Goal: Information Seeking & Learning: Learn about a topic

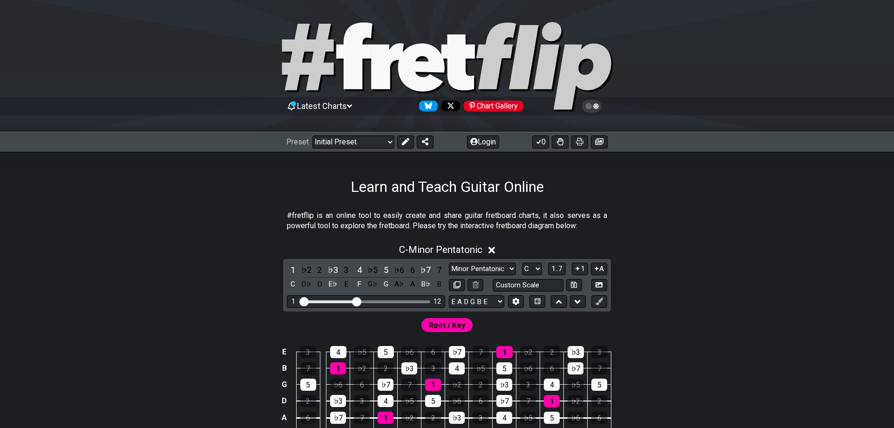
scroll to position [95, 0]
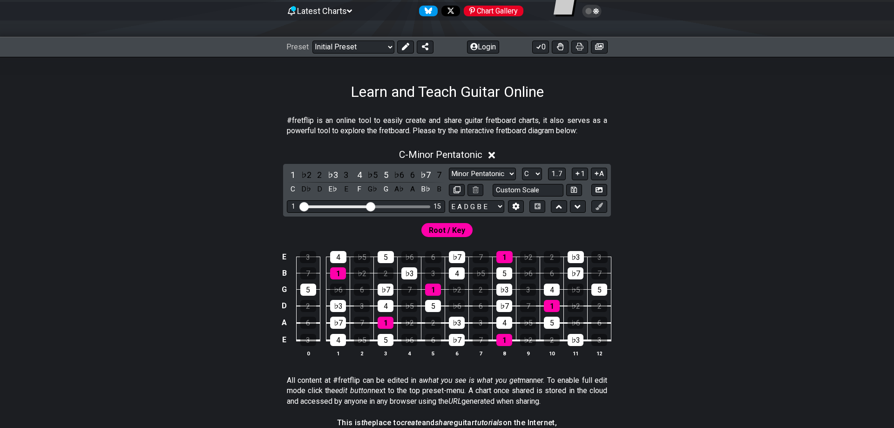
drag, startPoint x: 358, startPoint y: 206, endPoint x: 372, endPoint y: 208, distance: 14.1
click at [372, 206] on input "Visible fret range" at bounding box center [366, 206] width 132 height 0
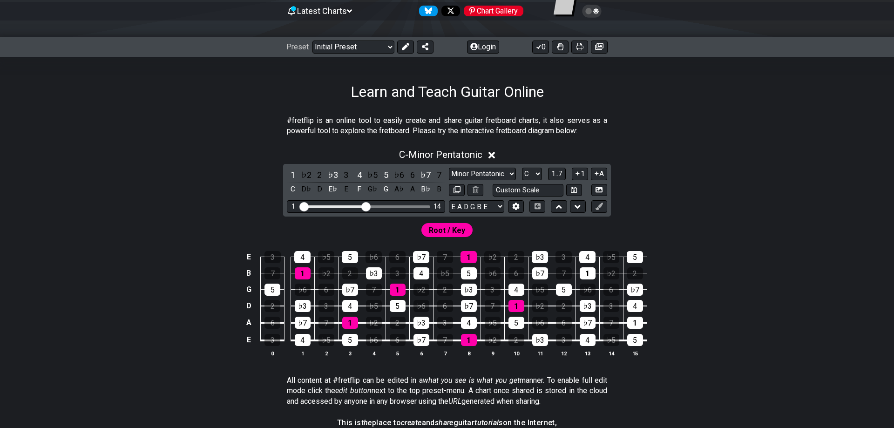
click at [368, 206] on input "Visible fret range" at bounding box center [366, 206] width 132 height 0
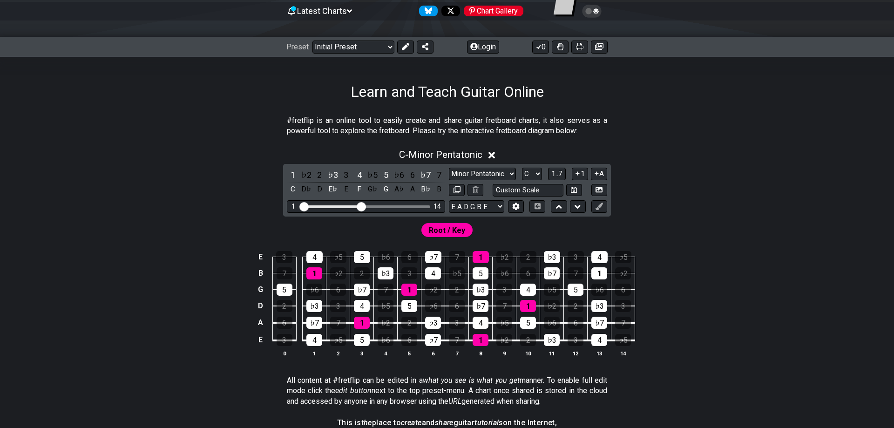
drag, startPoint x: 367, startPoint y: 209, endPoint x: 362, endPoint y: 210, distance: 5.2
click at [362, 206] on input "Visible fret range" at bounding box center [366, 206] width 132 height 0
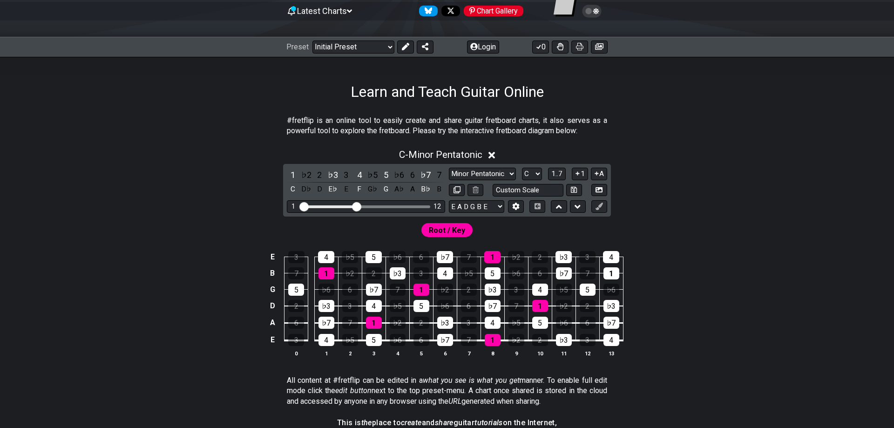
drag, startPoint x: 360, startPoint y: 207, endPoint x: 355, endPoint y: 207, distance: 5.1
click at [355, 206] on input "Visible fret range" at bounding box center [366, 206] width 132 height 0
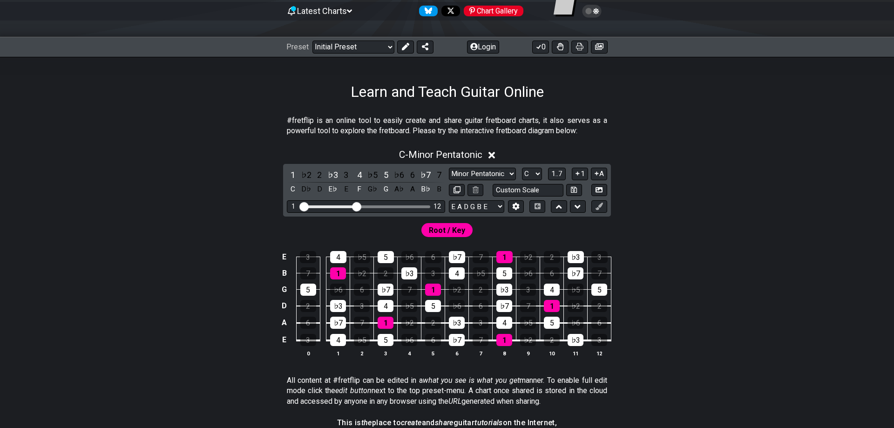
click at [663, 208] on div "C - Minor Pentatonic 1 ♭2 2 ♭3 3 4 ♭5 5 ♭6 6 ♭7 7 C D♭ D E♭ E F G♭ G A♭ A B♭ B …" at bounding box center [447, 256] width 726 height 226
click at [449, 168] on select "Minor Pentatonic Click to edit Minor Pentatonic Major Pentatonic Minor Blues Ma…" at bounding box center [482, 174] width 67 height 13
drag, startPoint x: 499, startPoint y: 173, endPoint x: 608, endPoint y: 215, distance: 116.7
click at [691, 236] on div "Root / Key" at bounding box center [447, 228] width 726 height 22
click at [449, 168] on select "Minor Pentatonic Click to edit Minor Pentatonic Major Pentatonic Minor Blues Ma…" at bounding box center [482, 174] width 67 height 13
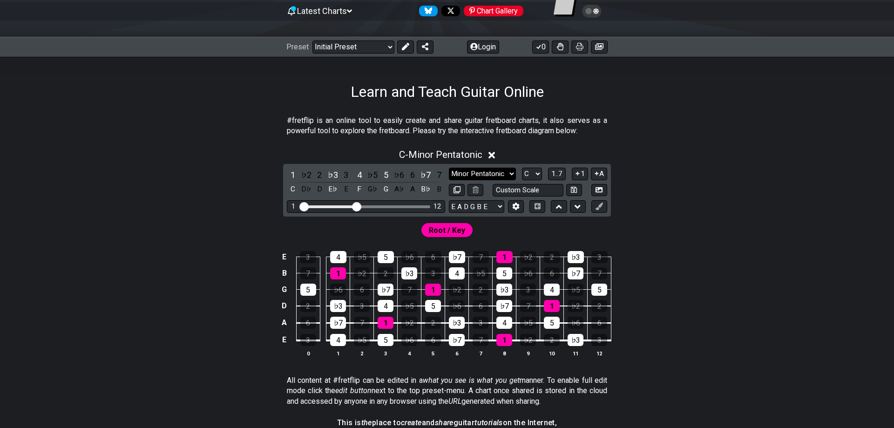
select select "Phrygian Dominant"
click option "Phrygian Dominant" at bounding box center [0, 0] width 0 height 0
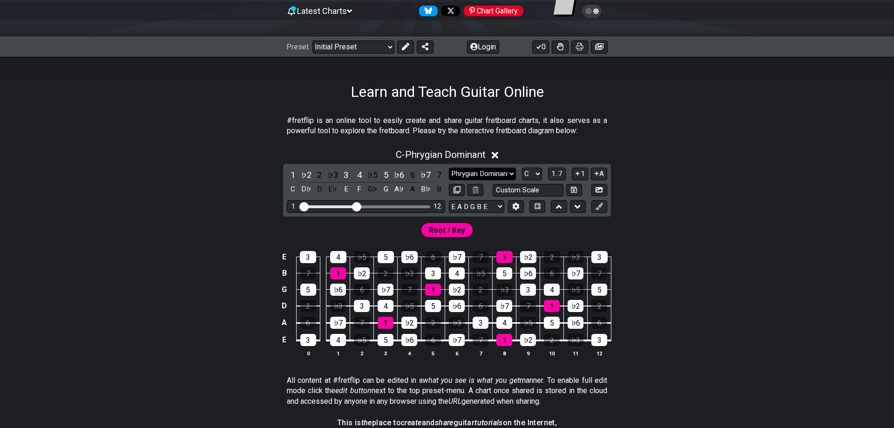
click at [449, 168] on select "Minor Pentatonic Click to edit Minor Pentatonic Major Pentatonic Minor Blues Ma…" at bounding box center [482, 174] width 67 height 13
click at [723, 302] on div "E 3 4 ♭5 5 ♭6 6 ♭7 7 1 ♭2 2 ♭3 3 B 7 1 ♭2 2 ♭3 3 4 ♭5 5 ♭6 6 ♭7 7 G 5 ♭6 6 ♭7 7…" at bounding box center [447, 304] width 726 height 131
drag, startPoint x: 359, startPoint y: 207, endPoint x: 382, endPoint y: 206, distance: 23.3
click at [382, 206] on input "Visible fret range" at bounding box center [366, 206] width 132 height 0
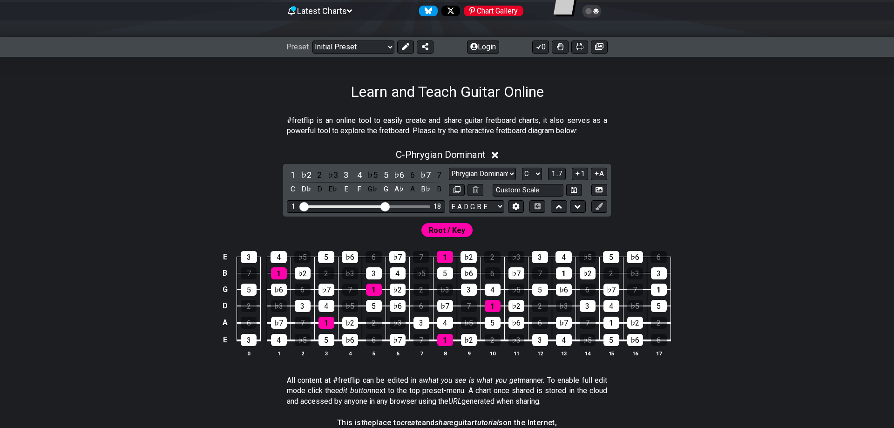
click at [385, 206] on input "Visible fret range" at bounding box center [366, 206] width 132 height 0
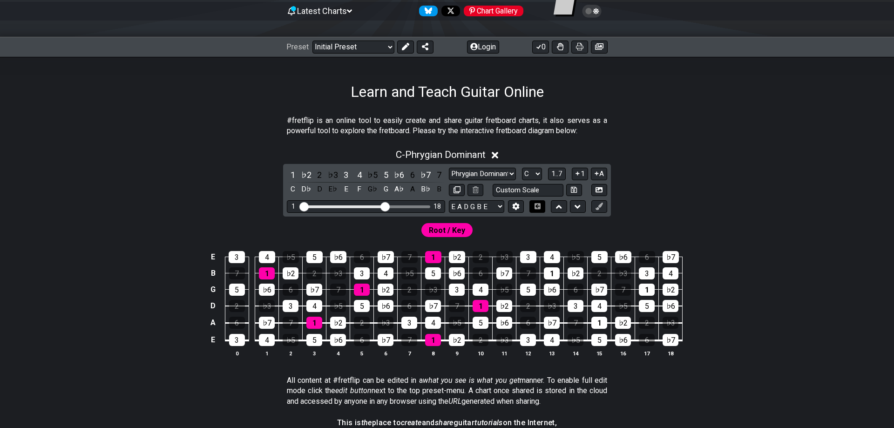
click at [537, 205] on icon at bounding box center [537, 206] width 7 height 6
click at [539, 208] on icon at bounding box center [538, 206] width 6 height 6
click at [524, 207] on div "E A D G B E E A D G B E E A D G B E B E A D F♯ B A D G C E A D A D G B E E♭ A♭ …" at bounding box center [528, 206] width 158 height 13
click at [520, 208] on button at bounding box center [516, 206] width 16 height 13
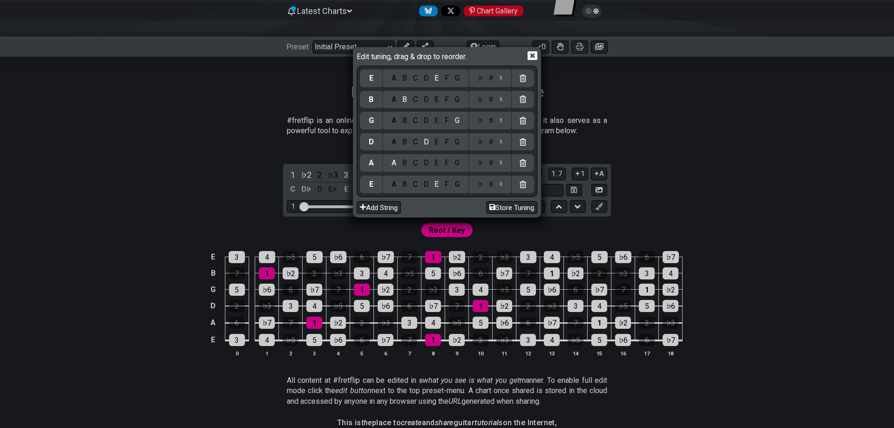
click at [530, 56] on icon at bounding box center [533, 56] width 10 height 9
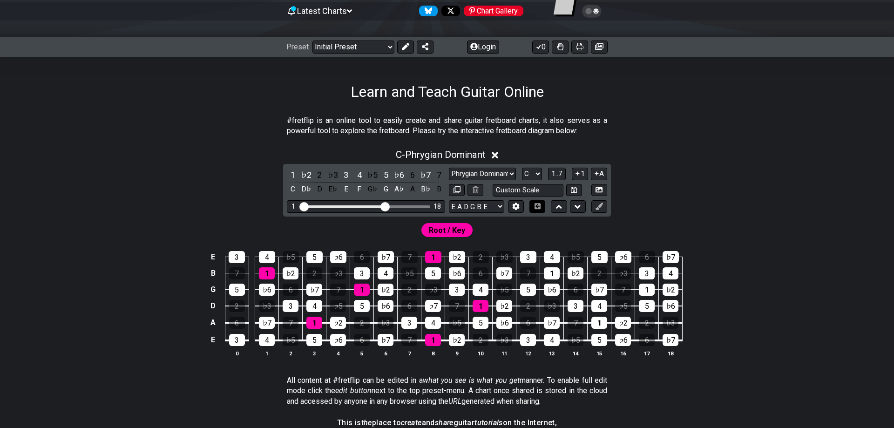
click at [540, 207] on icon at bounding box center [538, 206] width 6 height 6
click at [562, 172] on span "1..7" at bounding box center [556, 173] width 11 height 8
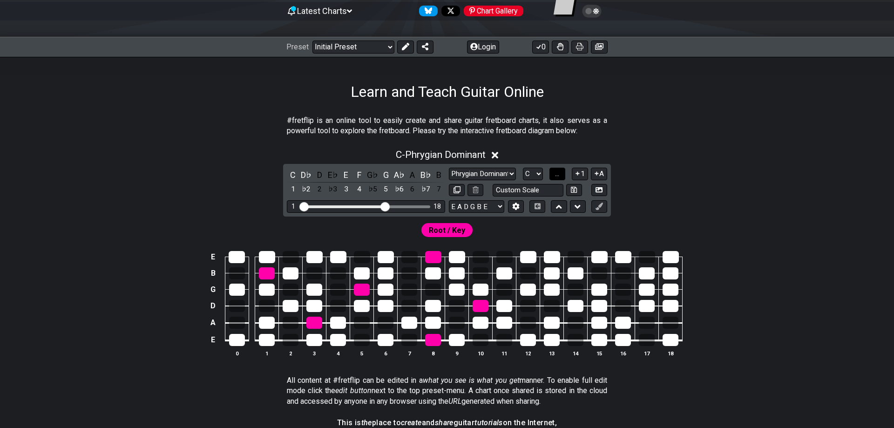
click at [563, 172] on button "..." at bounding box center [557, 174] width 16 height 13
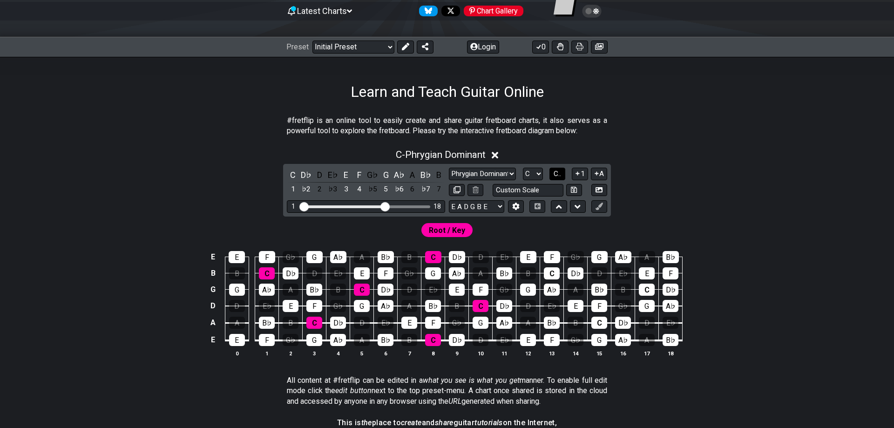
click at [563, 172] on button "C.." at bounding box center [557, 174] width 16 height 13
click at [562, 172] on span "1..7" at bounding box center [556, 173] width 11 height 8
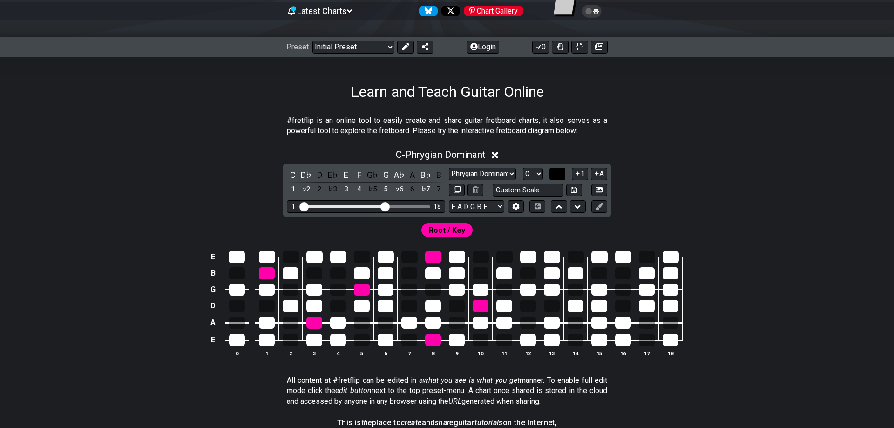
click at [563, 172] on button "..." at bounding box center [557, 174] width 16 height 13
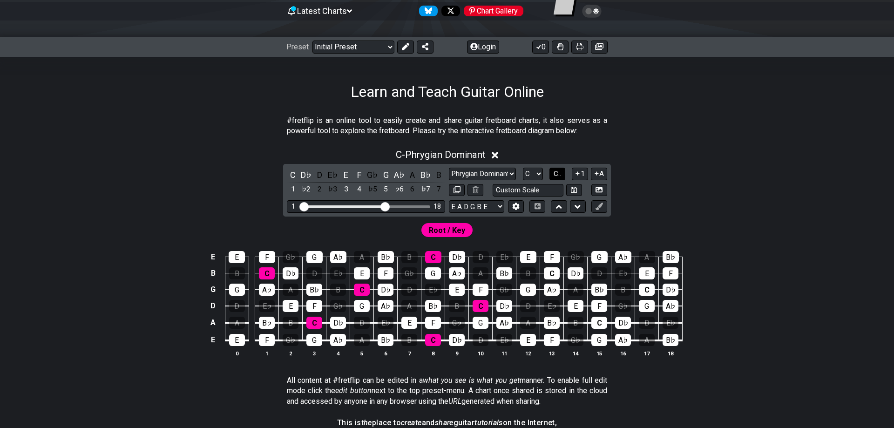
click at [563, 172] on button "C.." at bounding box center [557, 174] width 16 height 13
click at [579, 210] on icon at bounding box center [578, 206] width 6 height 9
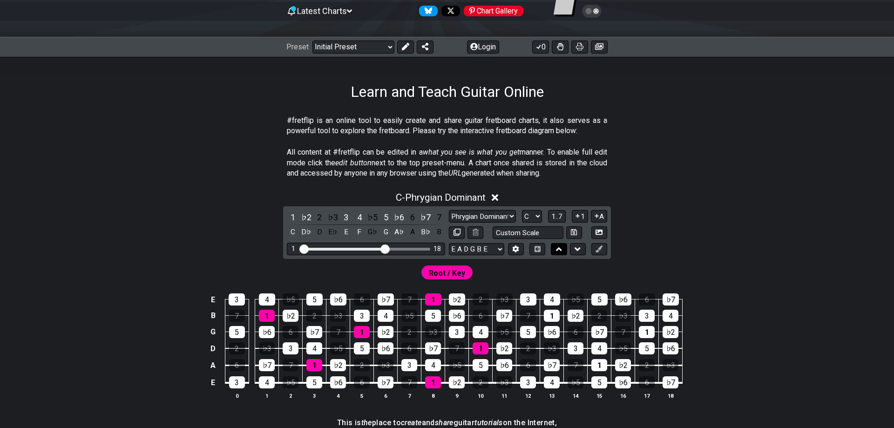
click at [561, 246] on icon at bounding box center [559, 248] width 6 height 9
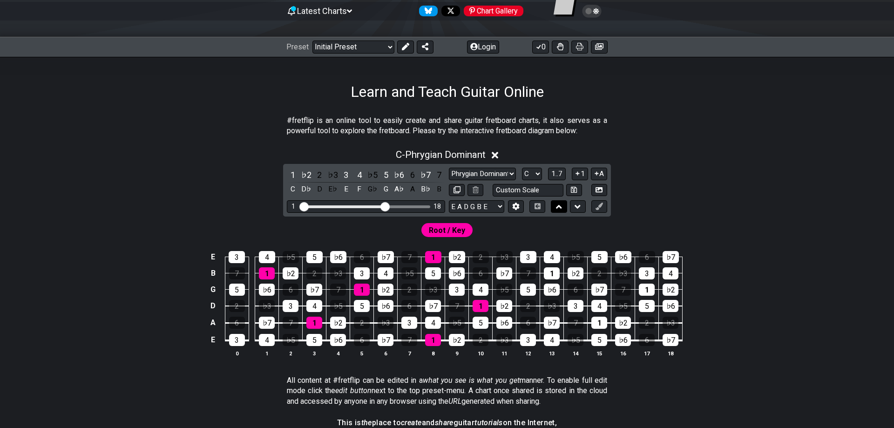
click at [561, 203] on icon at bounding box center [559, 206] width 6 height 9
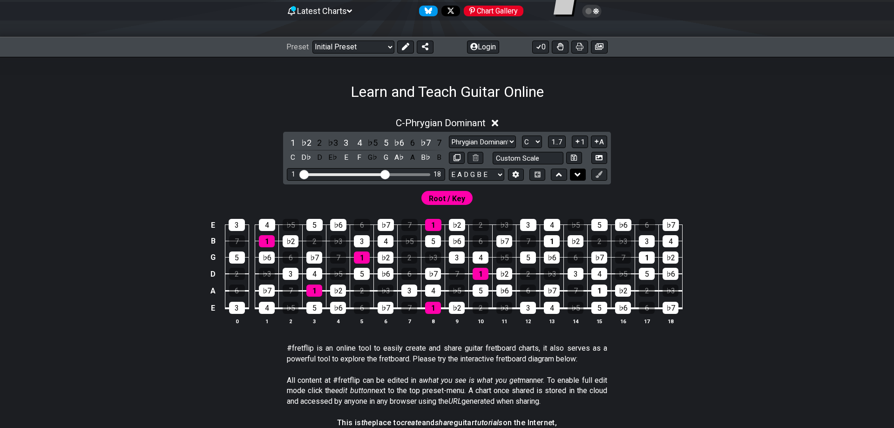
click at [577, 176] on icon at bounding box center [578, 174] width 6 height 9
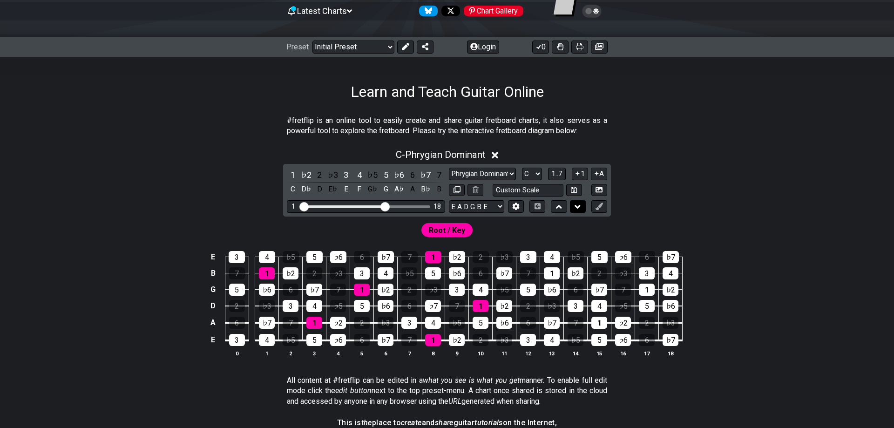
click at [572, 206] on button at bounding box center [578, 206] width 16 height 13
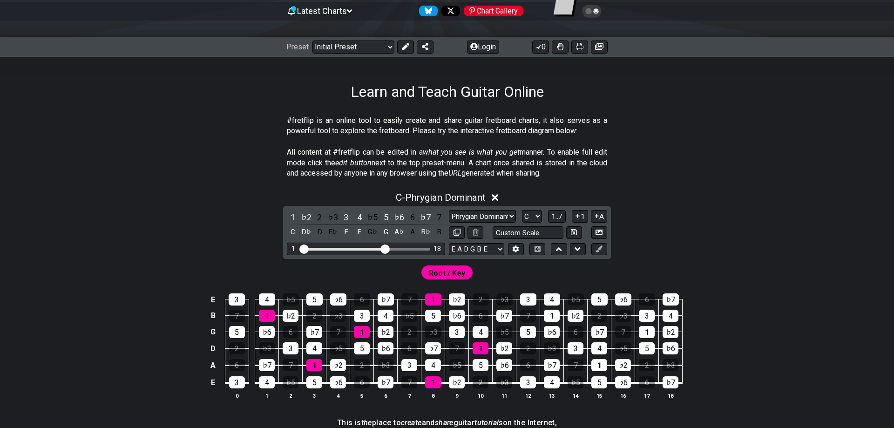
click at [706, 218] on div "C - Phrygian Dominant 1 ♭2 2 ♭3 3 4 ♭5 5 ♭6 6 ♭7 7 C D♭ D E♭ E F G♭ G A♭ A B♭ B…" at bounding box center [447, 299] width 726 height 226
click at [796, 246] on div "C - Phrygian Dominant 1 ♭2 2 ♭3 3 4 ♭5 5 ♭6 6 ♭7 7 C D♭ D E♭ E F G♭ G A♭ A B♭ B…" at bounding box center [447, 299] width 726 height 226
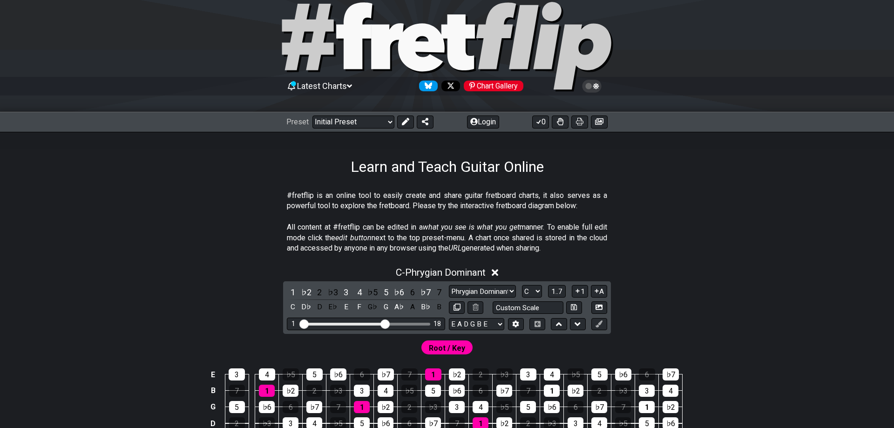
scroll to position [0, 0]
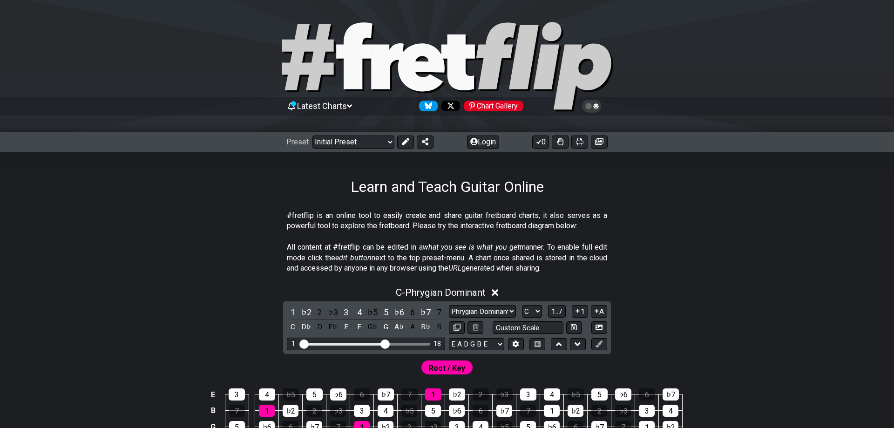
click at [145, 232] on section "#fretflip is an online tool to easily create and share guitar fretboard charts,…" at bounding box center [447, 223] width 726 height 32
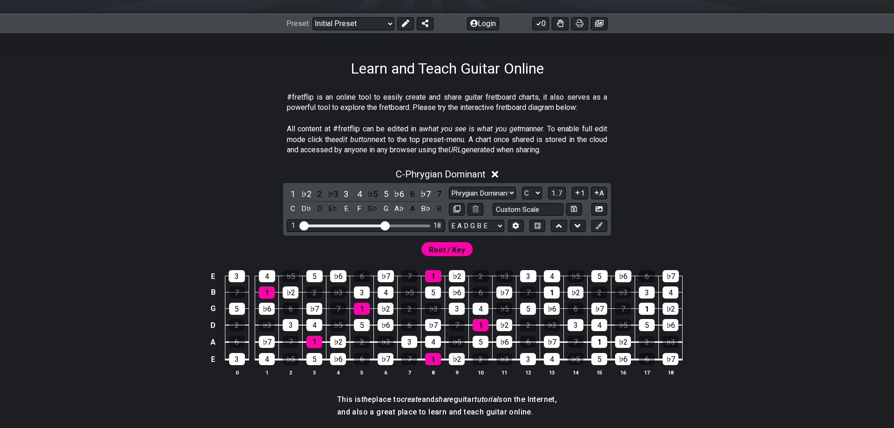
scroll to position [126, 0]
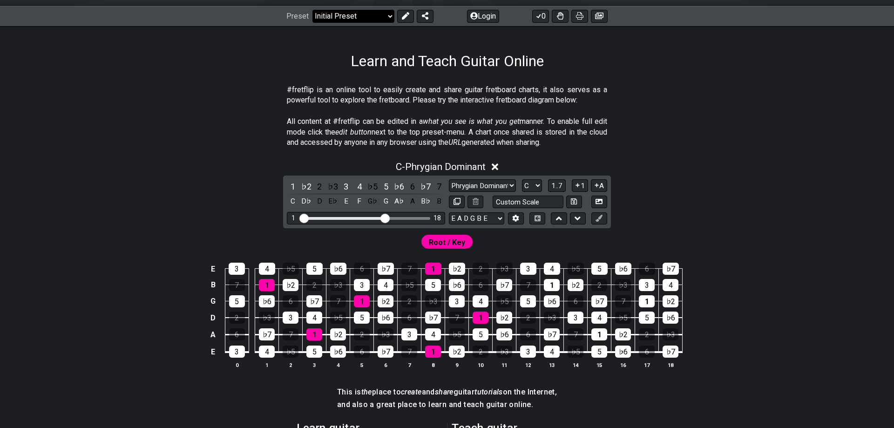
click at [312, 10] on select "Welcome to #fretflip! Initial Preset Custom Preset Minor Pentatonic Major Penta…" at bounding box center [353, 16] width 82 height 13
click option "The 7 Modes" at bounding box center [0, 0] width 0 height 0
select select "/welcome"
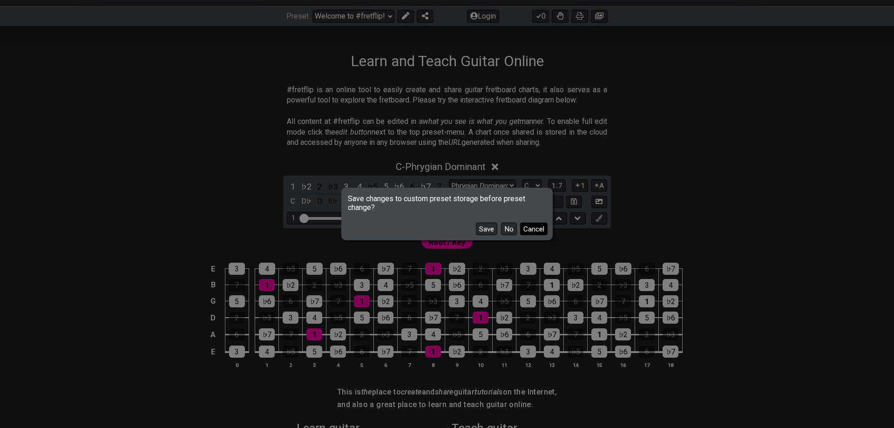
click at [536, 229] on button "Cancel" at bounding box center [533, 229] width 27 height 13
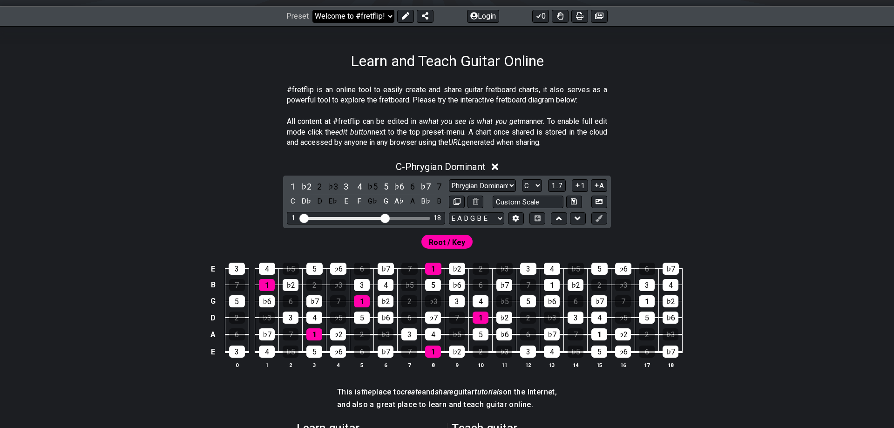
click at [312, 10] on select "Welcome to #fretflip! Initial Preset Custom Preset Minor Pentatonic Major Penta…" at bounding box center [353, 16] width 82 height 13
drag, startPoint x: 739, startPoint y: 200, endPoint x: 549, endPoint y: 191, distance: 190.2
click at [731, 200] on div "C - Phrygian Dominant 1 ♭2 2 ♭3 3 4 ♭5 5 ♭6 6 ♭7 7 C D♭ D E♭ E F G♭ G A♭ A B♭ B…" at bounding box center [447, 269] width 726 height 226
click at [515, 197] on input "text" at bounding box center [528, 202] width 71 height 13
type input "Custom Scale"
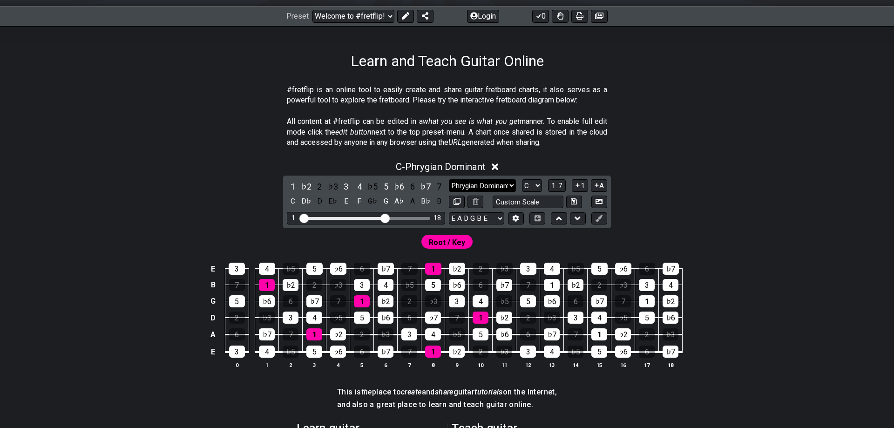
click at [449, 179] on select "Minor Pentatonic Click to edit Minor Pentatonic Major Pentatonic Minor Blues Ma…" at bounding box center [482, 185] width 67 height 13
drag, startPoint x: 497, startPoint y: 185, endPoint x: 593, endPoint y: 150, distance: 102.1
click at [614, 144] on section "All content at #fretflip can be edited in a what you see is what you get manner…" at bounding box center [447, 134] width 726 height 42
click at [449, 179] on select "Minor Pentatonic Click to edit Minor Pentatonic Major Pentatonic Minor Blues Ma…" at bounding box center [482, 185] width 67 height 13
click at [778, 196] on div "C - Phrygian Dominant 1 ♭2 2 ♭3 3 4 ♭5 5 ♭6 6 ♭7 7 C D♭ D E♭ E F G♭ G A♭ A B♭ B…" at bounding box center [447, 269] width 726 height 226
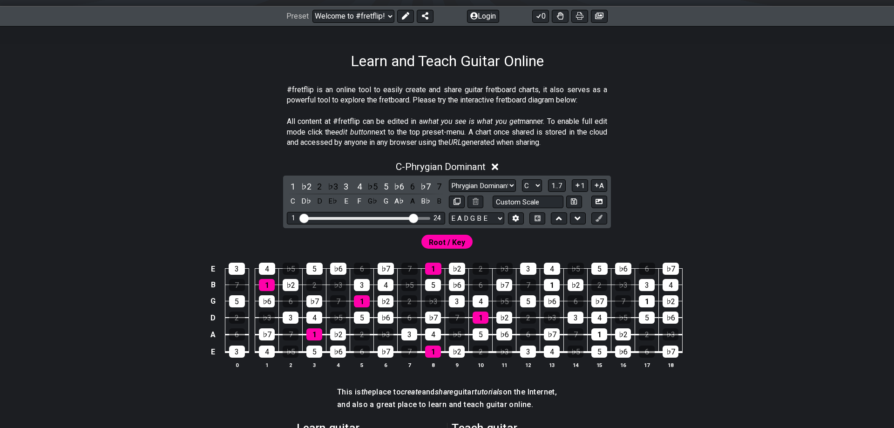
drag, startPoint x: 382, startPoint y: 216, endPoint x: 413, endPoint y: 216, distance: 30.7
click at [413, 217] on input "Visible fret range" at bounding box center [366, 217] width 132 height 0
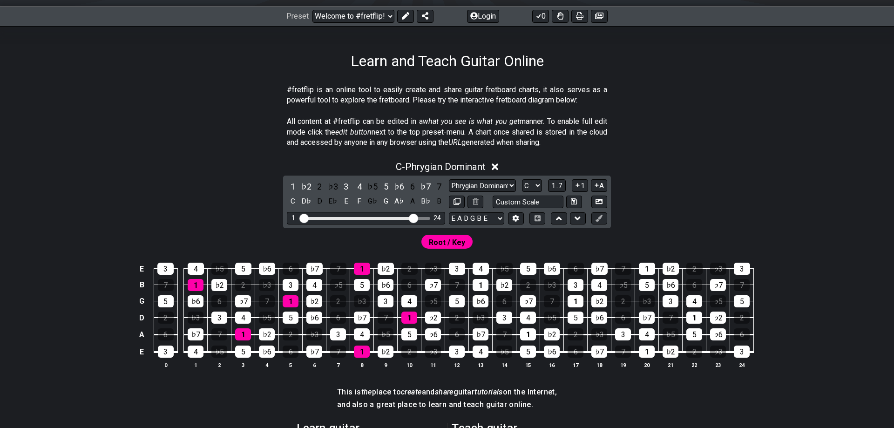
click at [704, 201] on div "C - Phrygian Dominant 1 ♭2 2 ♭3 3 4 ♭5 5 ♭6 6 ♭7 7 C D♭ D E♭ E F G♭ G A♭ A B♭ B…" at bounding box center [447, 269] width 726 height 226
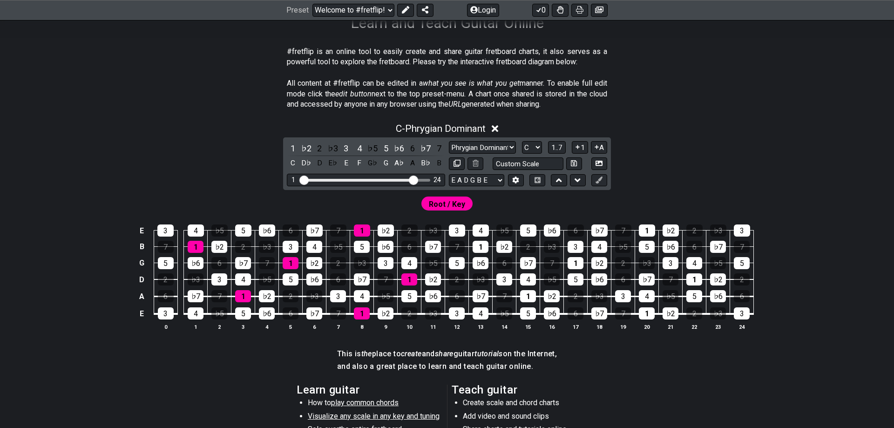
scroll to position [190, 0]
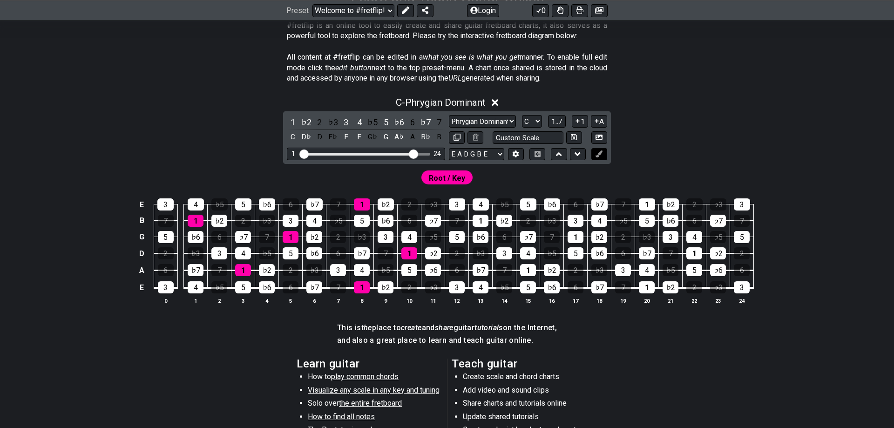
click at [600, 152] on icon at bounding box center [599, 153] width 7 height 7
click at [601, 152] on icon at bounding box center [599, 153] width 7 height 7
click at [596, 139] on icon at bounding box center [599, 137] width 7 height 5
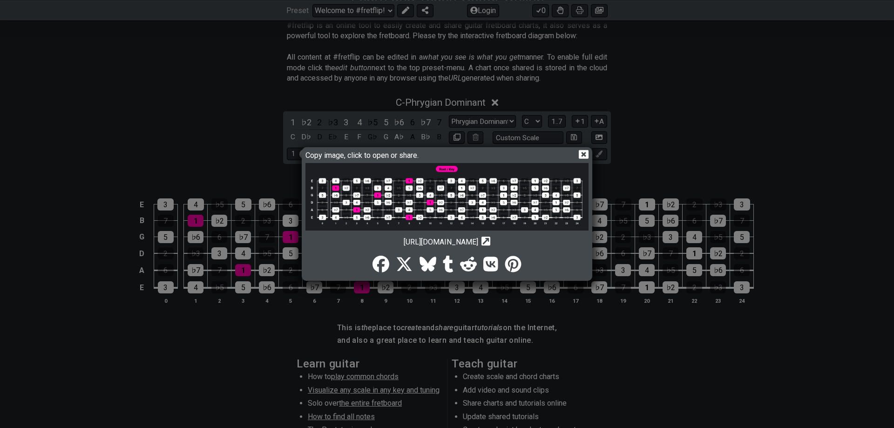
click at [585, 153] on icon at bounding box center [584, 154] width 10 height 10
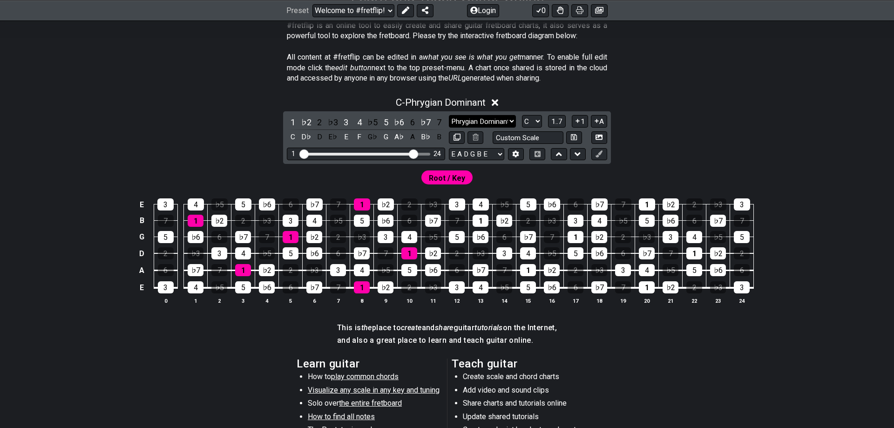
click at [449, 115] on select "Minor Pentatonic Click to edit Minor Pentatonic Major Pentatonic Minor Blues Ma…" at bounding box center [482, 121] width 67 height 13
click option "Major / [PERSON_NAME]" at bounding box center [0, 0] width 0 height 0
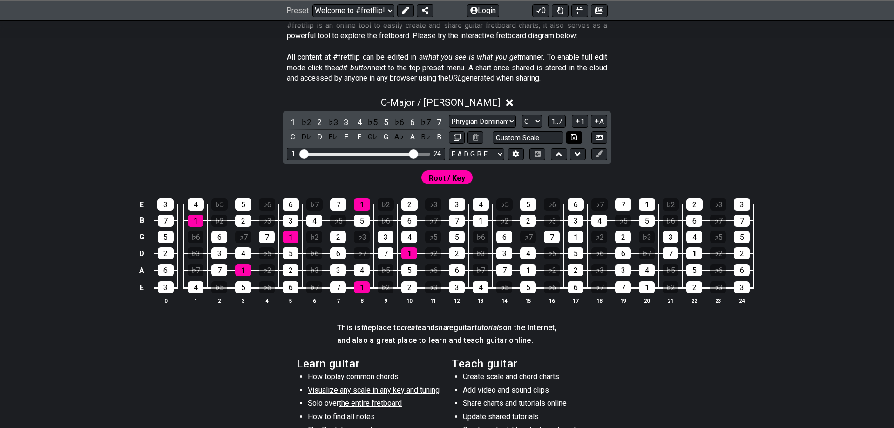
click at [581, 139] on button at bounding box center [574, 137] width 16 height 13
select select "Custom Scale"
click at [488, 100] on icon at bounding box center [484, 102] width 7 height 7
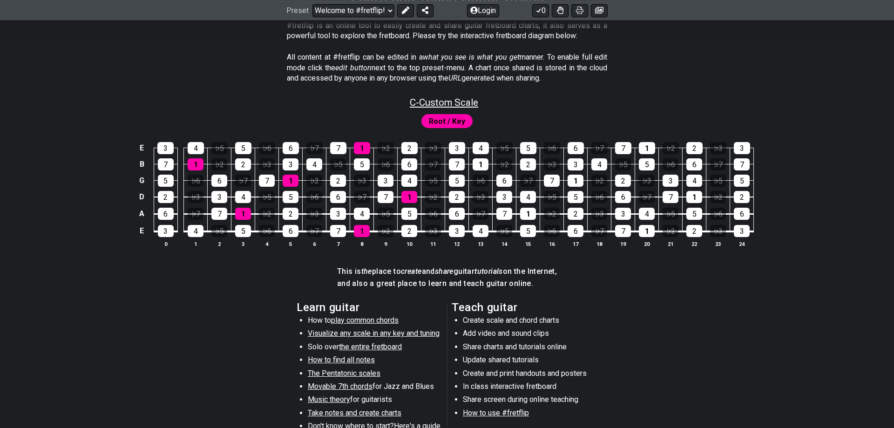
click at [454, 102] on span "C - Custom Scale" at bounding box center [444, 102] width 68 height 11
select select "Custom Scale"
select select "C"
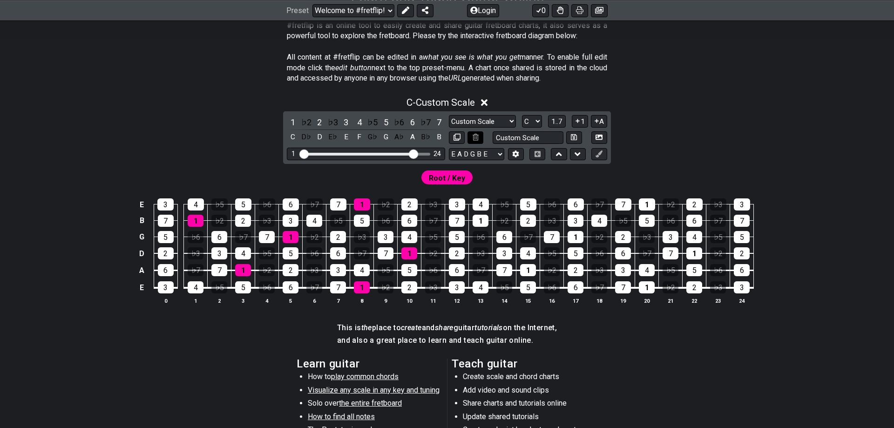
click at [479, 136] on button at bounding box center [476, 137] width 16 height 13
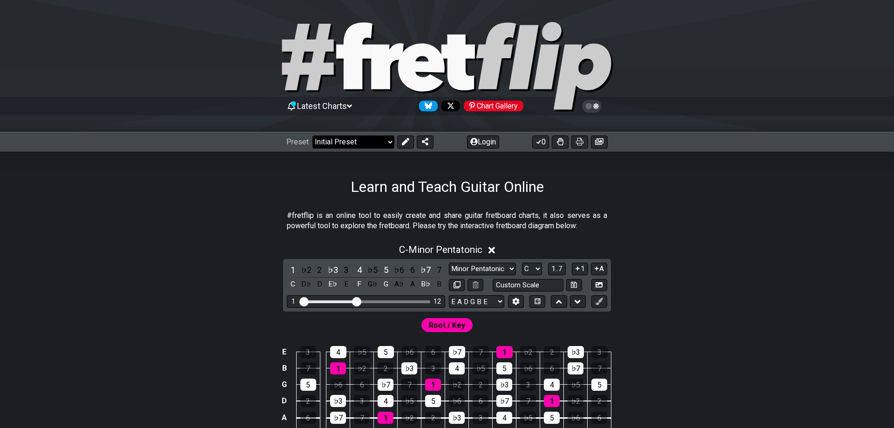
click at [312, 136] on select "Welcome to #fretflip! Initial Preset Custom Preset Minor Pentatonic Major Penta…" at bounding box center [353, 142] width 82 height 13
click option "Power Chords" at bounding box center [0, 0] width 0 height 0
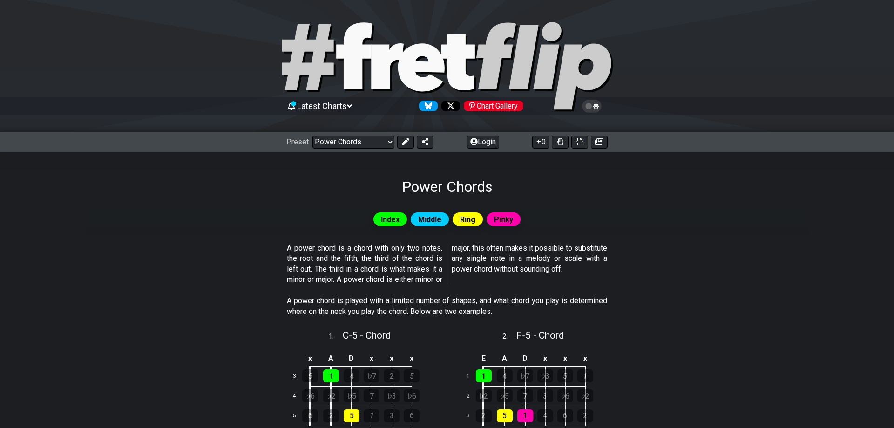
click at [672, 256] on section "A power chord is a chord with only two notes, the root and the fifth, the third…" at bounding box center [447, 265] width 726 height 53
click at [312, 136] on select "Welcome to #fretflip! Initial Preset Custom Preset Minor Pentatonic Major Penta…" at bounding box center [353, 142] width 82 height 13
click option "All Guitar Scales" at bounding box center [0, 0] width 0 height 0
select select "/guitar-scales"
select select "C"
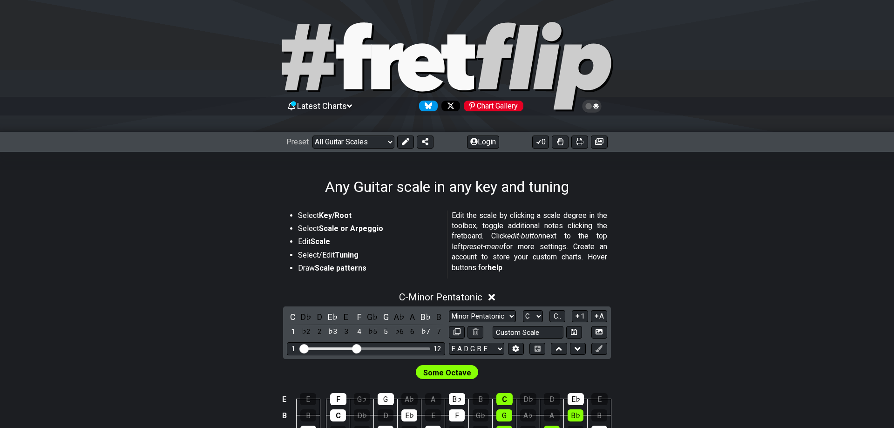
click at [665, 280] on section "Select Key/Root Select Scale or Arpeggio Edit Scale Select/Edit Tuning Draw Sca…" at bounding box center [447, 246] width 726 height 79
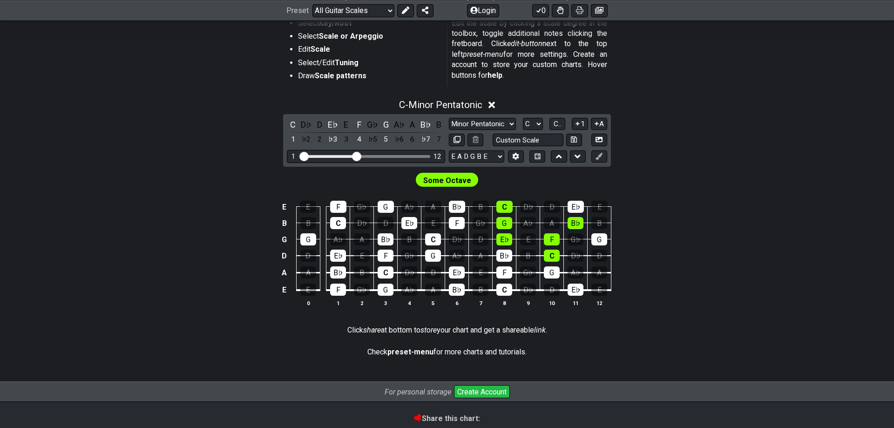
scroll to position [91, 0]
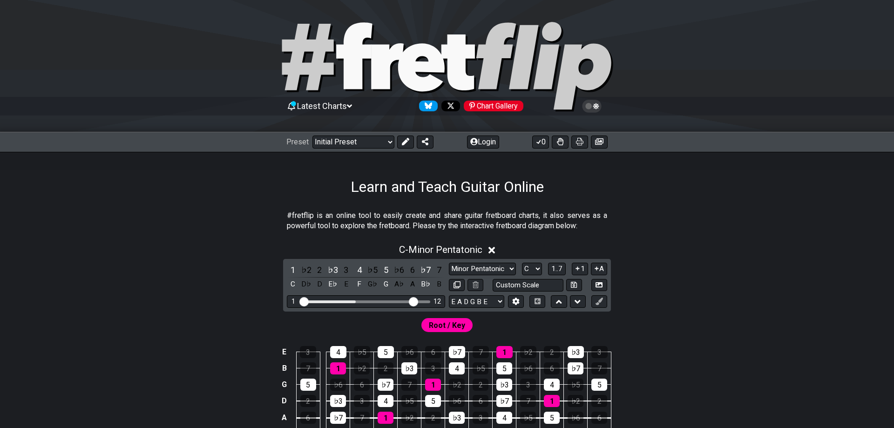
scroll to position [142, 0]
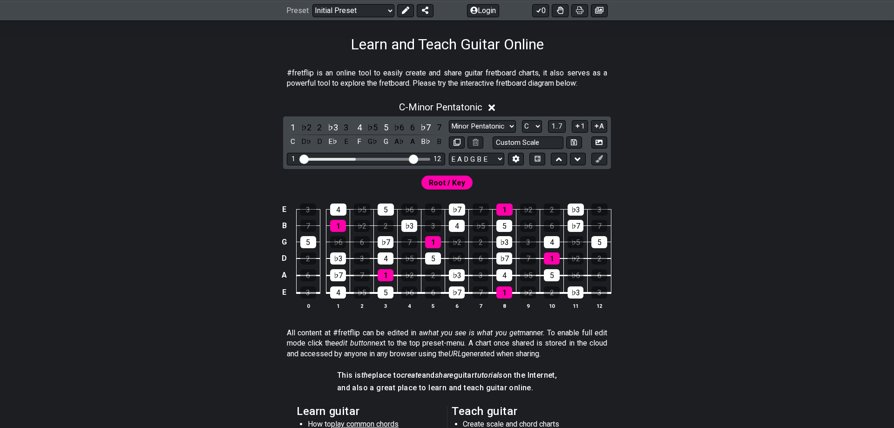
click at [449, 120] on select "Minor Pentatonic Click to edit Minor Pentatonic Major Pentatonic Minor Blues Ma…" at bounding box center [482, 126] width 67 height 13
click option "Major Pentatonic" at bounding box center [0, 0] width 0 height 0
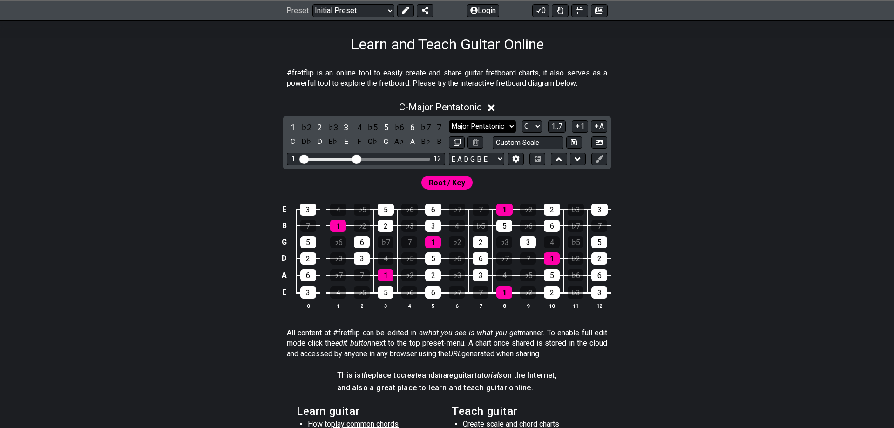
click at [449, 120] on select "Minor Pentatonic Click to edit Minor Pentatonic Major Pentatonic Minor Blues Ma…" at bounding box center [482, 126] width 67 height 13
select select "Major / [PERSON_NAME]"
click option "Major / [PERSON_NAME]" at bounding box center [0, 0] width 0 height 0
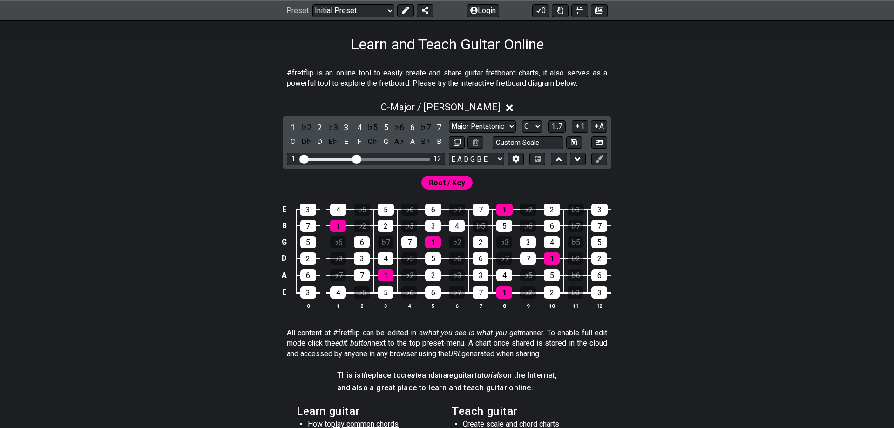
drag, startPoint x: 374, startPoint y: 156, endPoint x: 416, endPoint y: 160, distance: 42.6
click at [426, 160] on div "1 12" at bounding box center [366, 159] width 158 height 13
drag, startPoint x: 362, startPoint y: 158, endPoint x: 406, endPoint y: 163, distance: 44.1
click at [414, 163] on div "1 12" at bounding box center [366, 159] width 158 height 13
drag, startPoint x: 360, startPoint y: 158, endPoint x: 413, endPoint y: 162, distance: 52.7
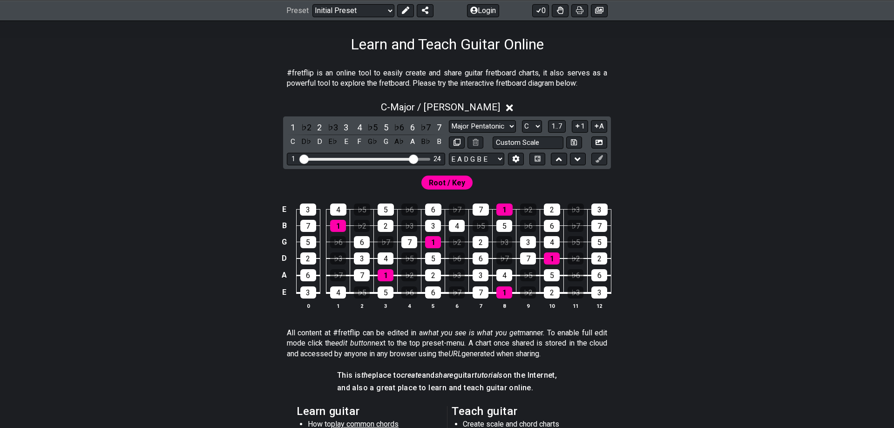
click at [413, 158] on input "Visible fret range" at bounding box center [366, 158] width 132 height 0
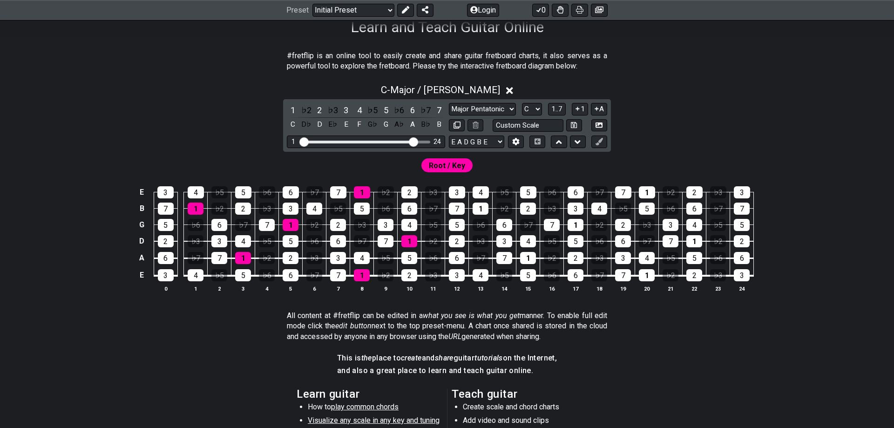
scroll to position [161, 0]
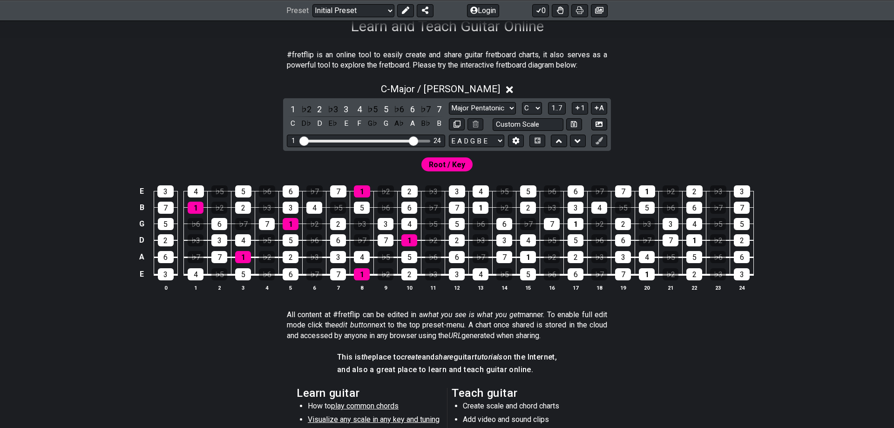
click at [449, 164] on span "Root / Key" at bounding box center [447, 165] width 36 height 14
click at [295, 108] on div "1" at bounding box center [293, 109] width 12 height 13
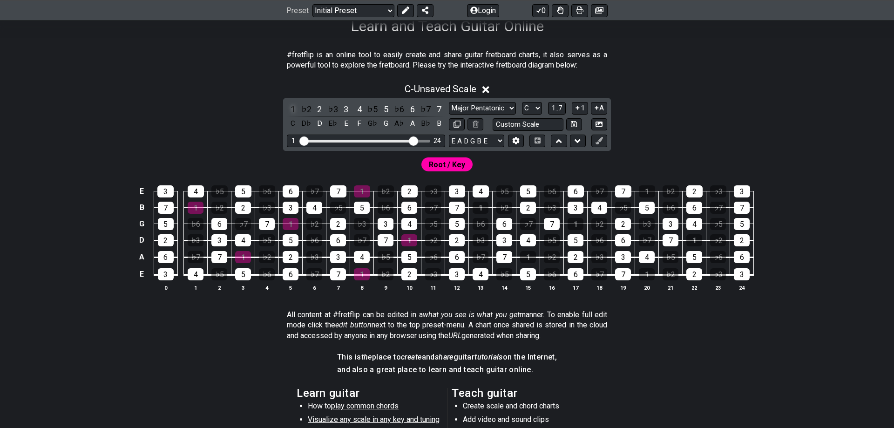
click at [294, 107] on div "1" at bounding box center [293, 109] width 12 height 13
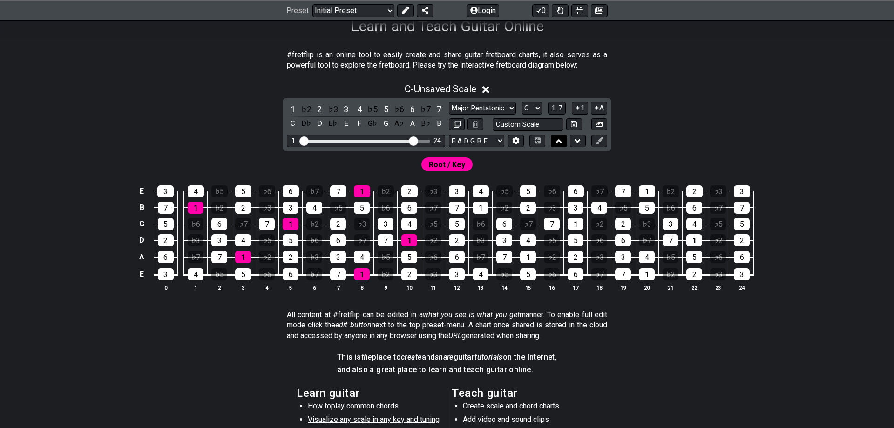
click at [556, 141] on icon at bounding box center [559, 140] width 6 height 9
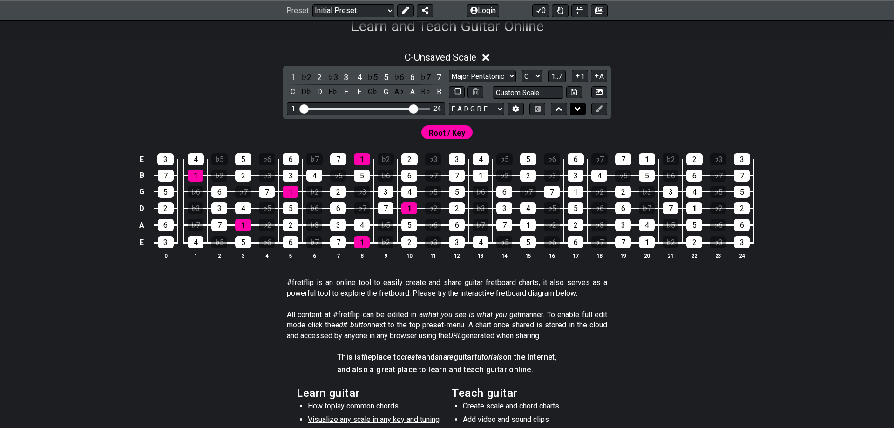
click at [574, 112] on button at bounding box center [578, 109] width 16 height 13
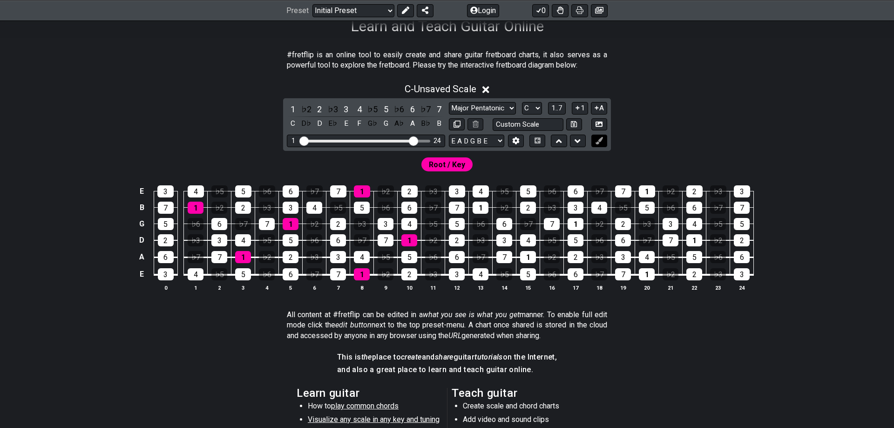
click at [595, 141] on button at bounding box center [599, 141] width 16 height 13
click at [400, 11] on button at bounding box center [405, 10] width 17 height 13
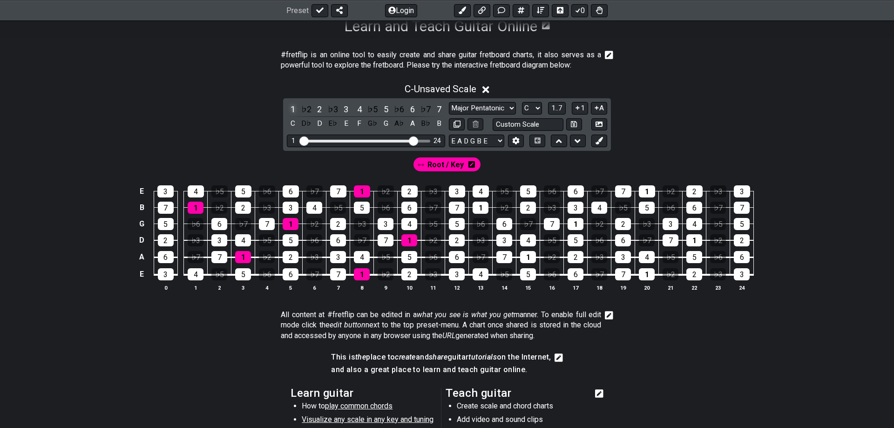
click at [298, 108] on div "1" at bounding box center [293, 109] width 12 height 13
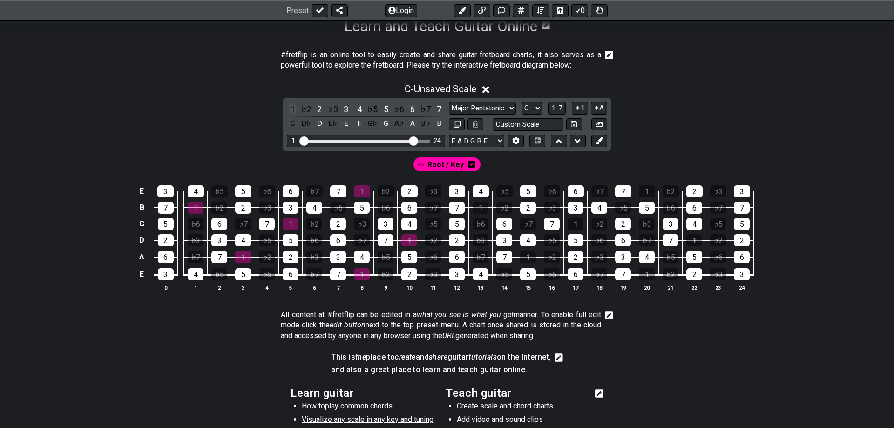
click at [295, 107] on div "1" at bounding box center [293, 109] width 12 height 13
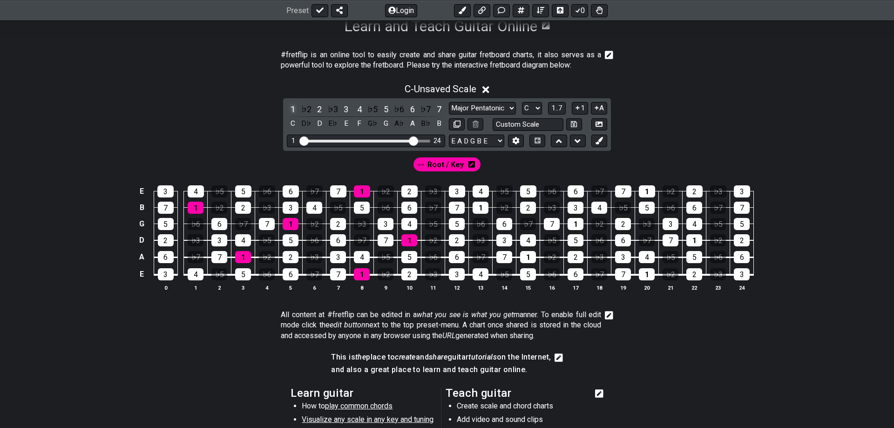
click at [297, 107] on div "1" at bounding box center [293, 109] width 12 height 13
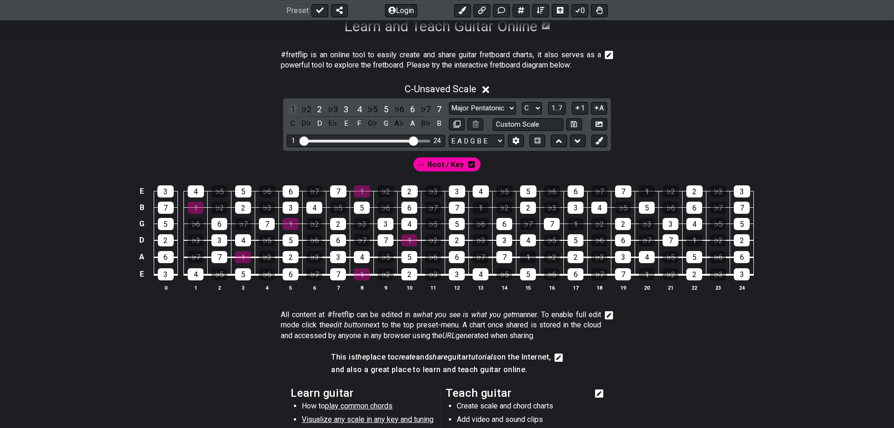
click at [297, 107] on div "1" at bounding box center [293, 109] width 12 height 13
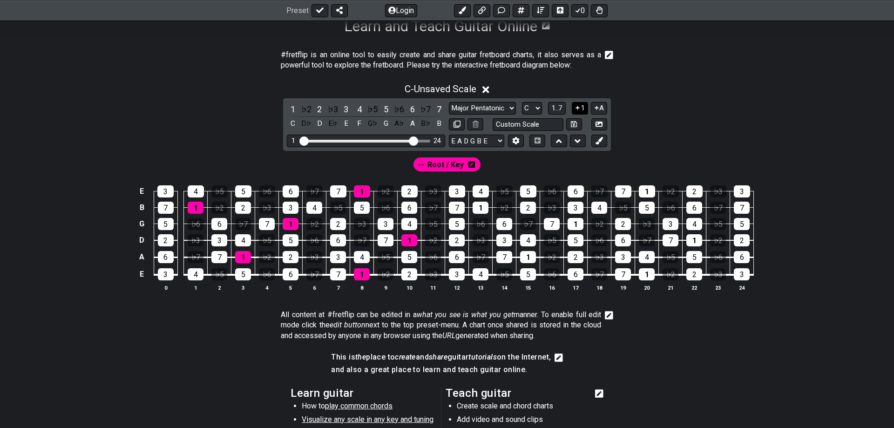
click at [577, 104] on button "1" at bounding box center [580, 108] width 16 height 13
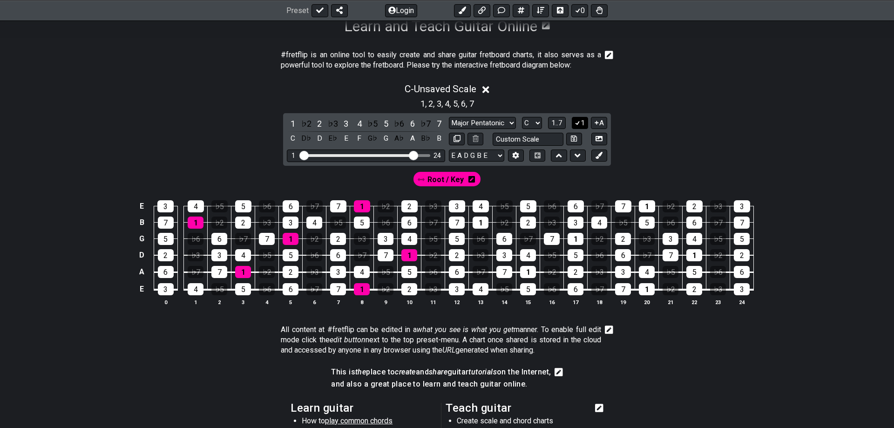
click at [584, 125] on button "1" at bounding box center [580, 123] width 16 height 13
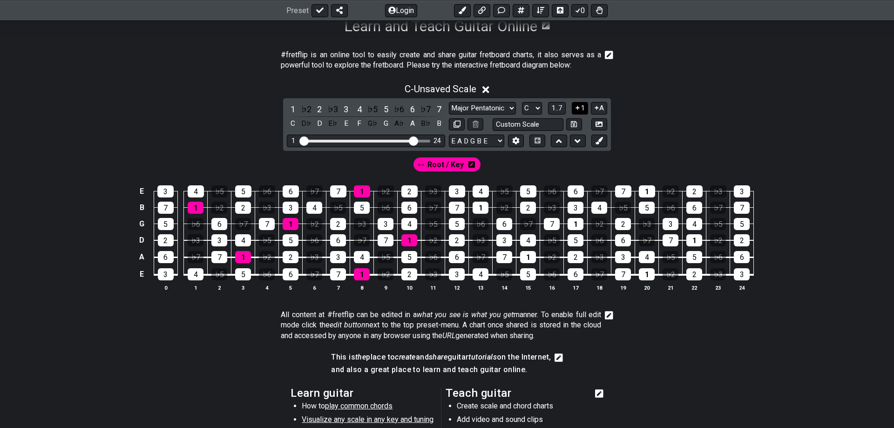
click at [581, 108] on icon at bounding box center [577, 107] width 9 height 7
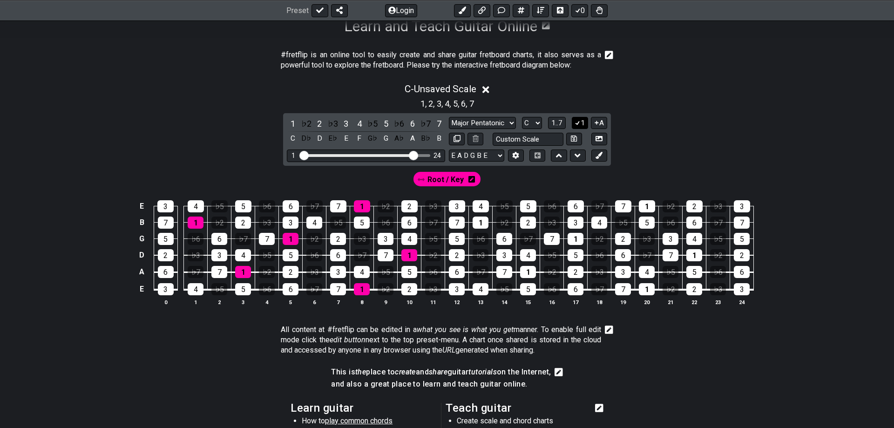
click at [579, 124] on icon at bounding box center [577, 123] width 5 height 4
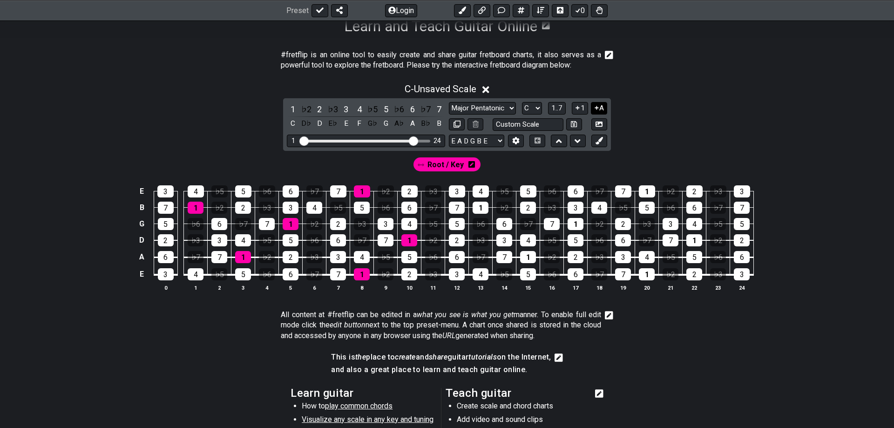
click at [599, 109] on icon at bounding box center [596, 107] width 9 height 7
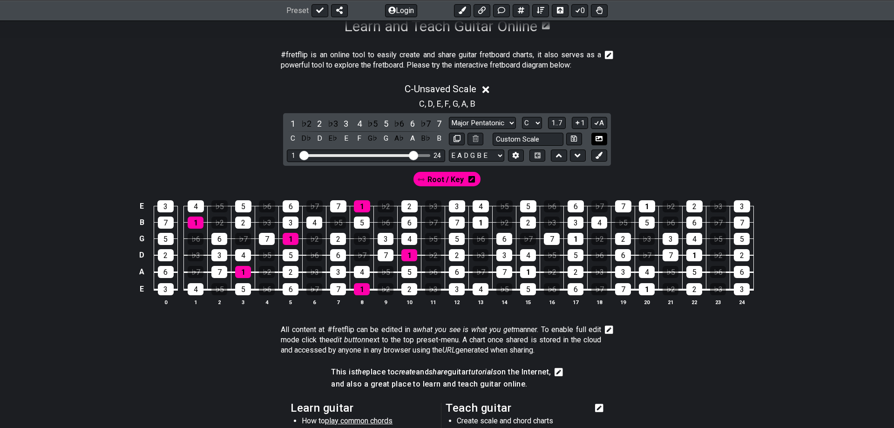
click at [600, 121] on button "A" at bounding box center [599, 123] width 16 height 13
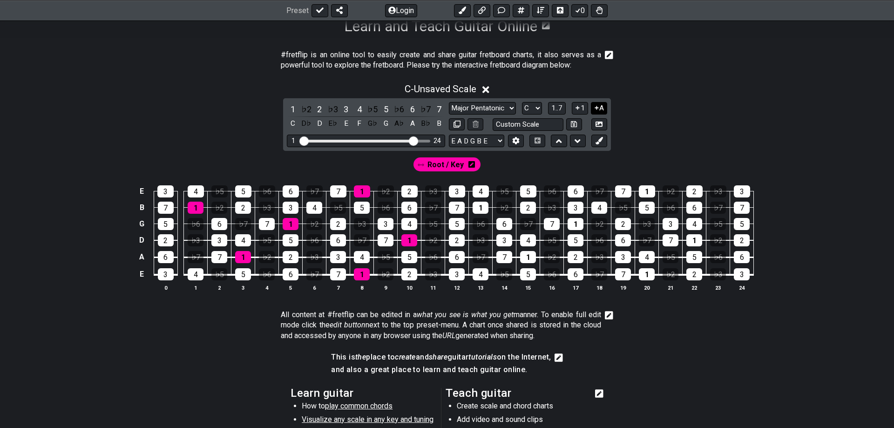
click at [600, 108] on button "A" at bounding box center [599, 108] width 16 height 13
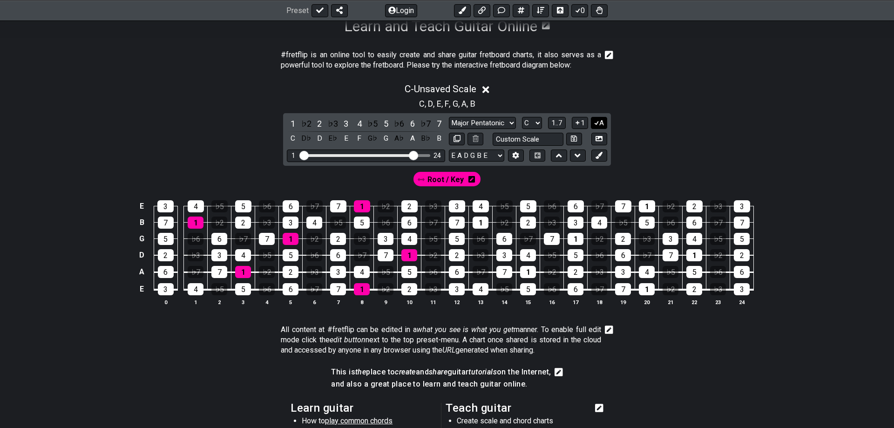
click at [600, 123] on button "A" at bounding box center [599, 123] width 16 height 13
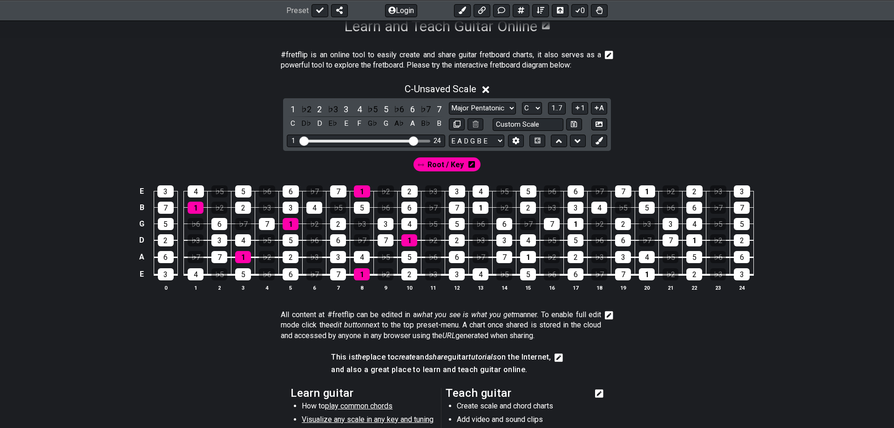
click at [471, 163] on icon at bounding box center [471, 164] width 7 height 7
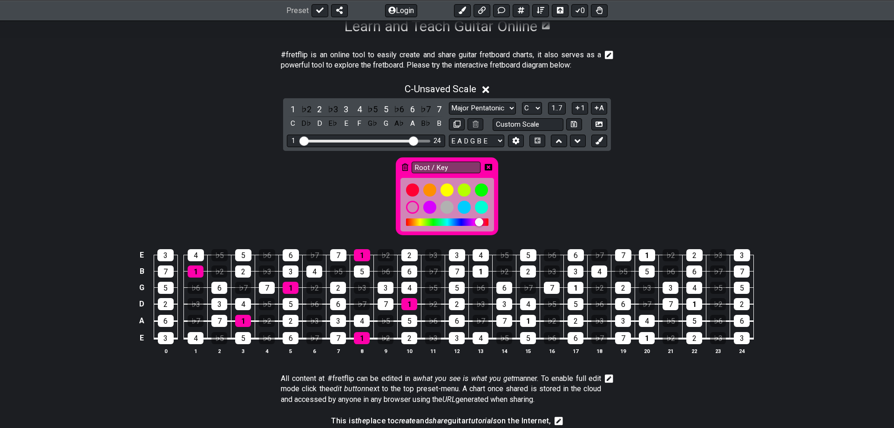
click at [406, 168] on icon at bounding box center [405, 166] width 7 height 7
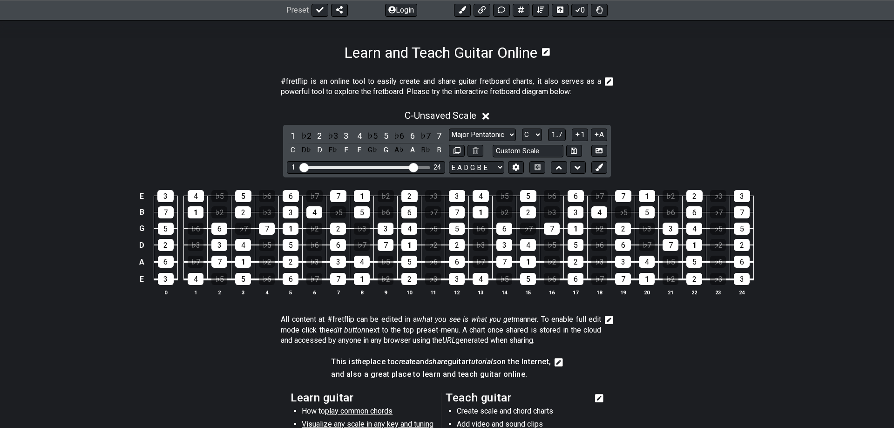
scroll to position [142, 0]
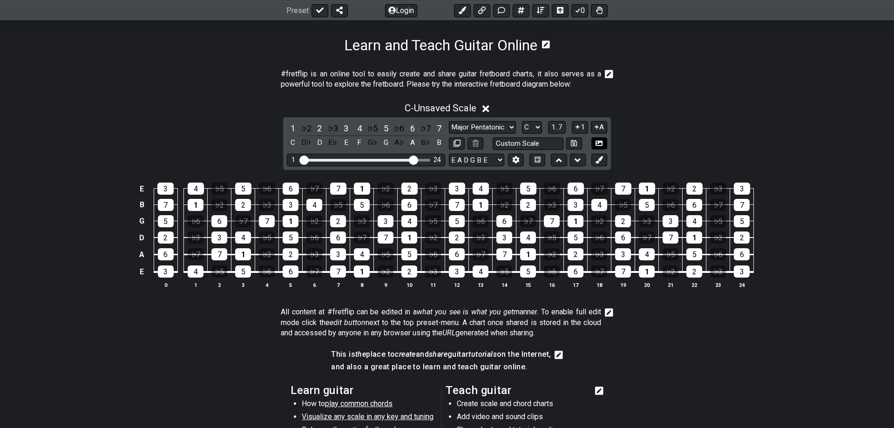
click at [603, 142] on button at bounding box center [599, 143] width 16 height 13
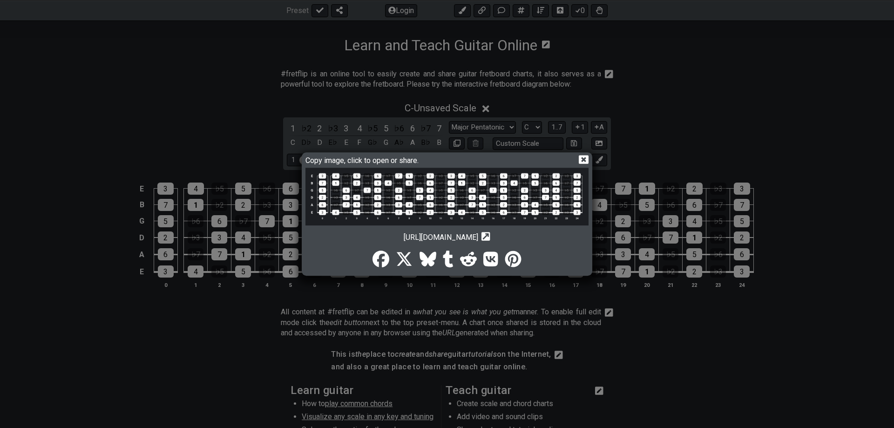
click at [582, 158] on icon at bounding box center [584, 160] width 10 height 10
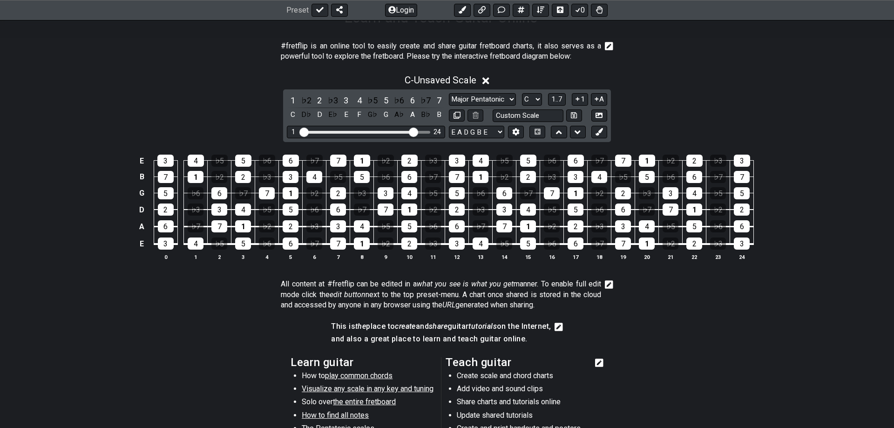
scroll to position [181, 0]
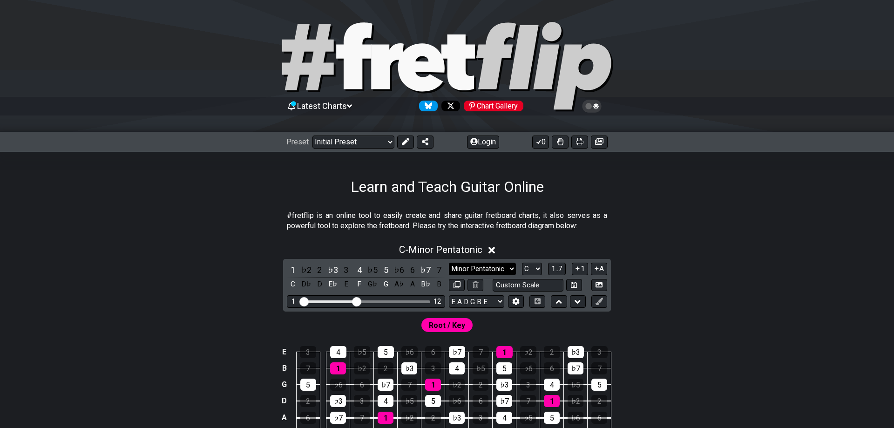
click at [449, 263] on select "Minor Pentatonic Click to edit Minor Pentatonic Major Pentatonic Minor Blues Ma…" at bounding box center [482, 269] width 67 height 13
select select "Lydian"
click option "Lydian" at bounding box center [0, 0] width 0 height 0
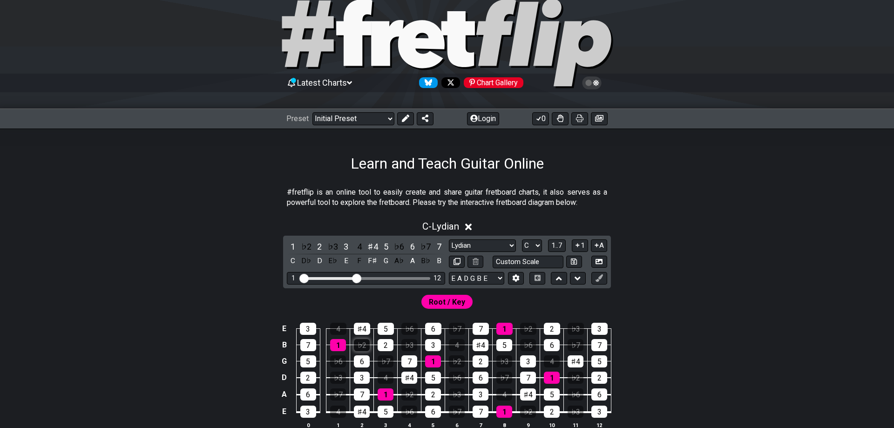
scroll to position [142, 0]
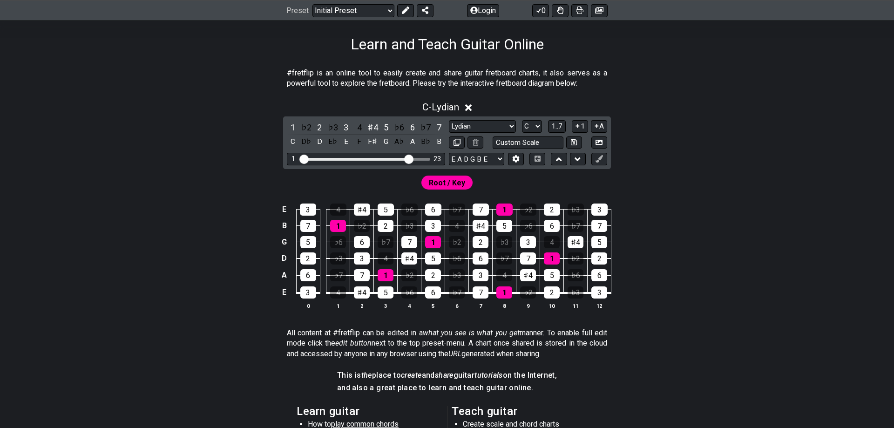
drag, startPoint x: 356, startPoint y: 159, endPoint x: 411, endPoint y: 158, distance: 55.0
click at [411, 158] on input "Visible fret range" at bounding box center [366, 158] width 132 height 0
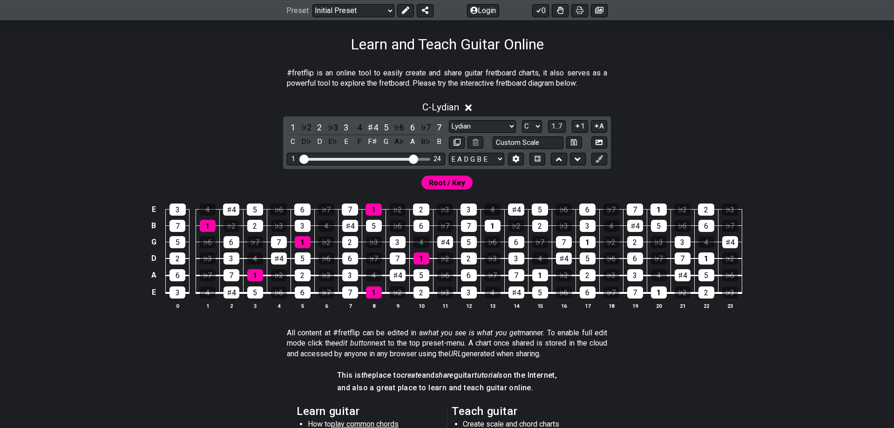
click at [412, 158] on input "Visible fret range" at bounding box center [366, 158] width 132 height 0
